Goal: Task Accomplishment & Management: Complete application form

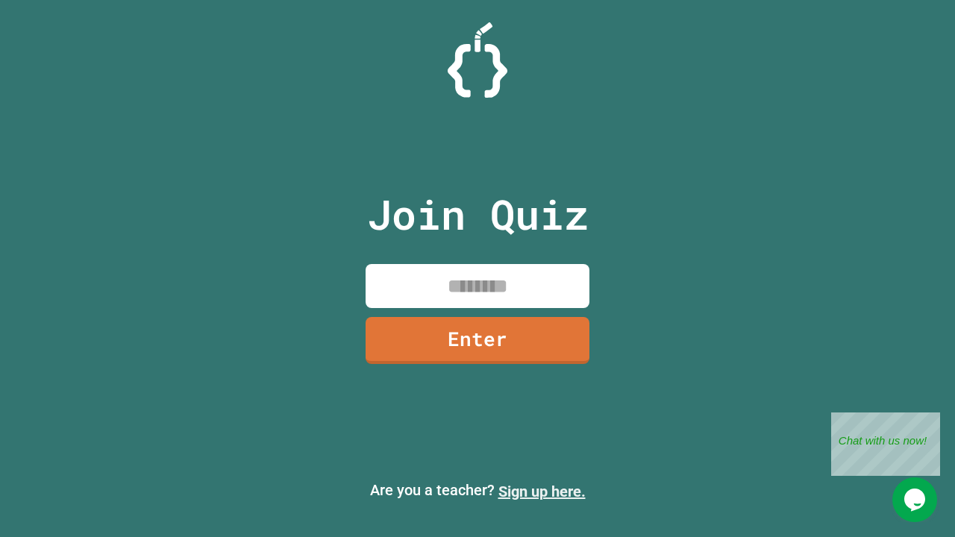
click at [542, 492] on link "Sign up here." at bounding box center [541, 492] width 87 height 18
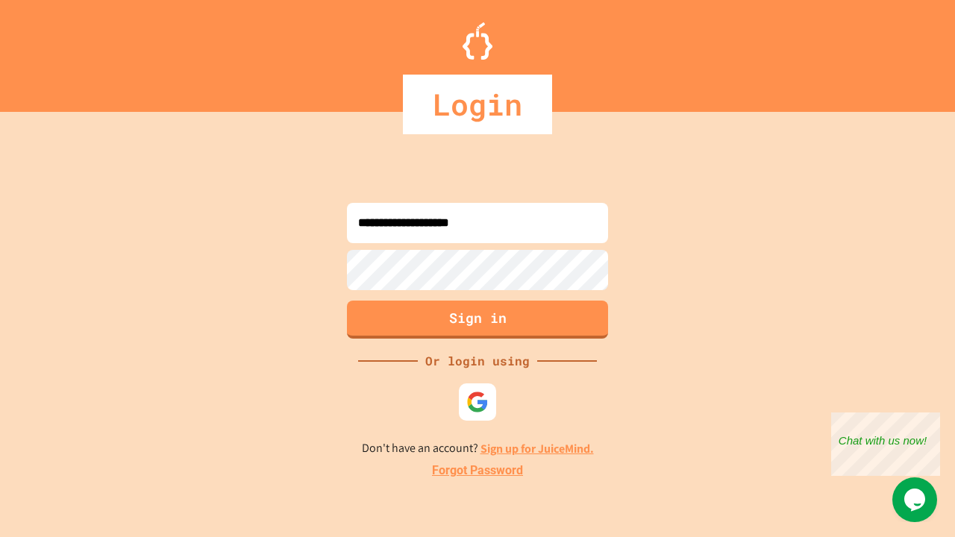
type input "**********"
